Goal: Information Seeking & Learning: Find specific fact

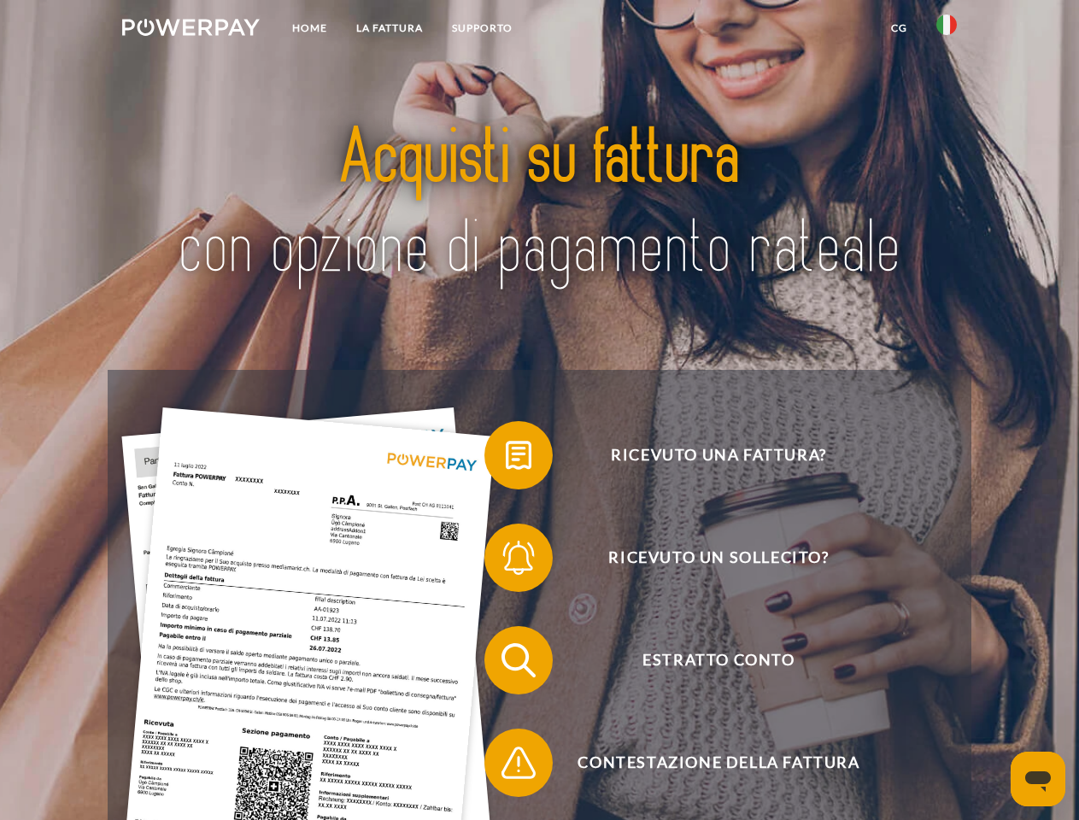
click at [190, 30] on img at bounding box center [190, 27] width 137 height 17
click at [946, 30] on img at bounding box center [946, 25] width 20 height 20
click at [898, 28] on link "CG" at bounding box center [898, 28] width 45 height 31
click at [506, 459] on span at bounding box center [492, 454] width 85 height 85
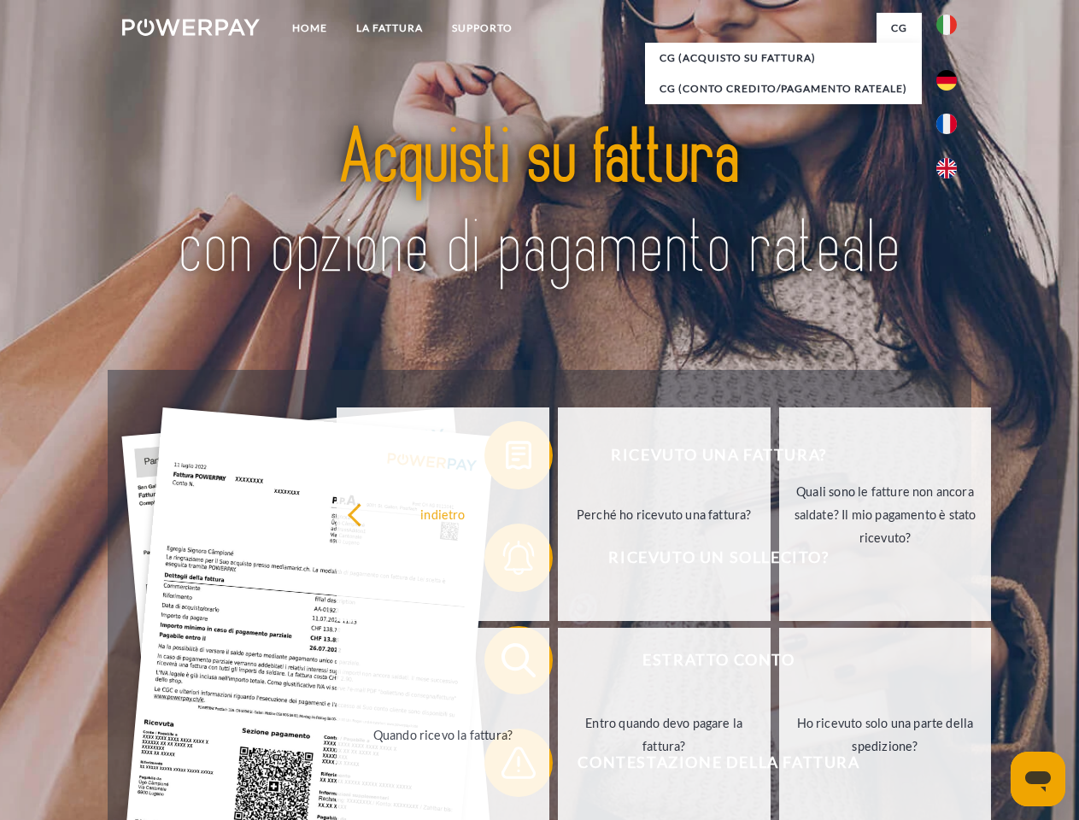
click at [506, 561] on div "Ricevuto una fattura? Ricevuto un sollecito? Estratto conto indietro" at bounding box center [539, 711] width 863 height 683
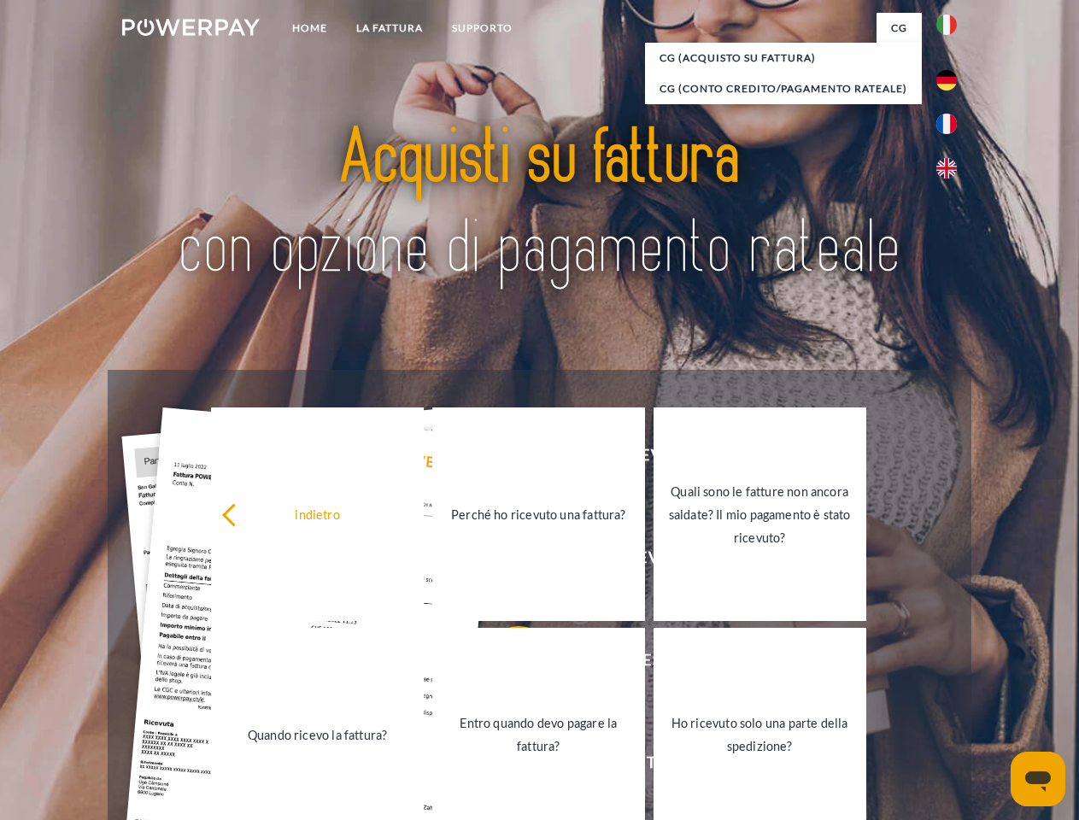
click at [506, 664] on link "Entro quando devo pagare la fattura?" at bounding box center [538, 734] width 213 height 213
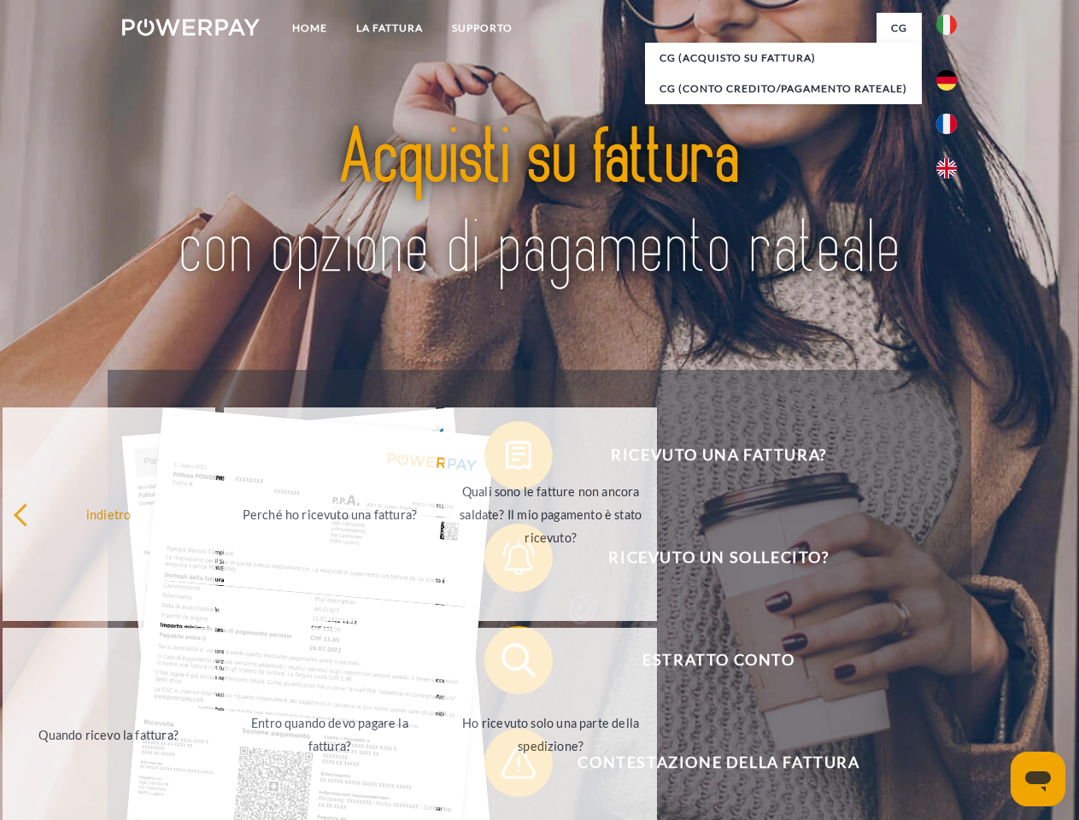
click at [506, 766] on span at bounding box center [492, 762] width 85 height 85
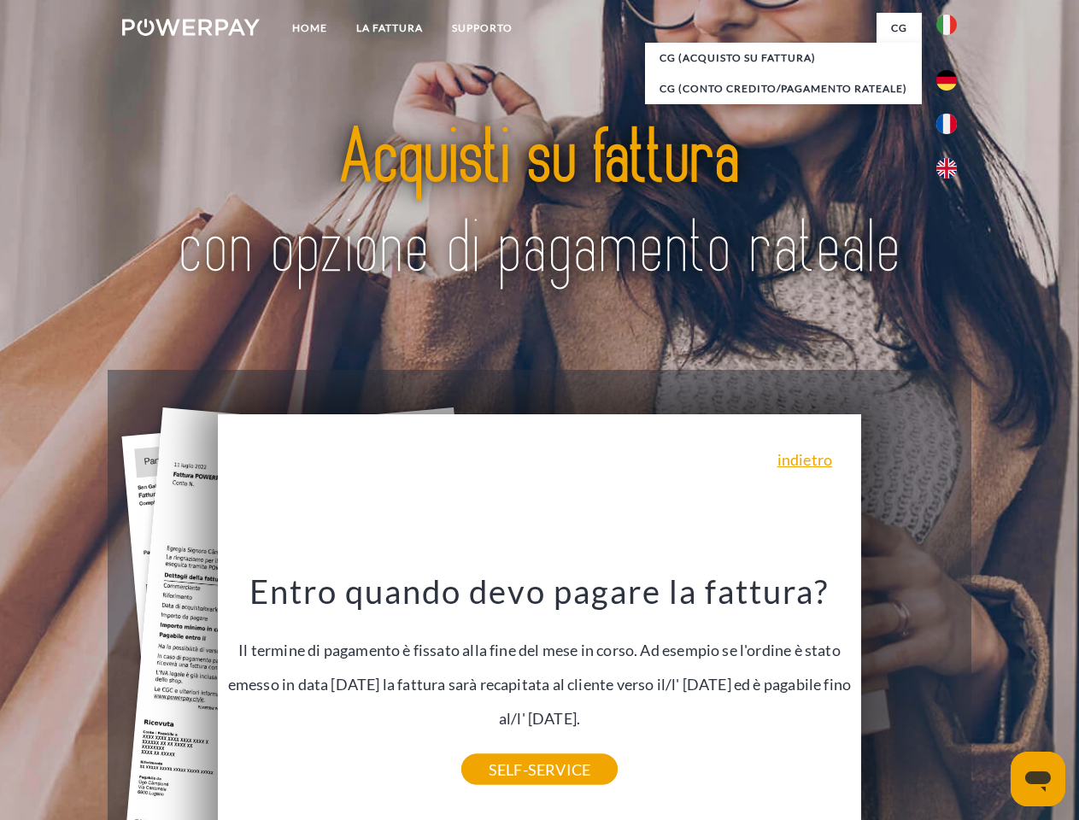
click at [1038, 779] on icon "Apri finestra di messaggistica" at bounding box center [1038, 781] width 26 height 20
